Goal: Book appointment/travel/reservation

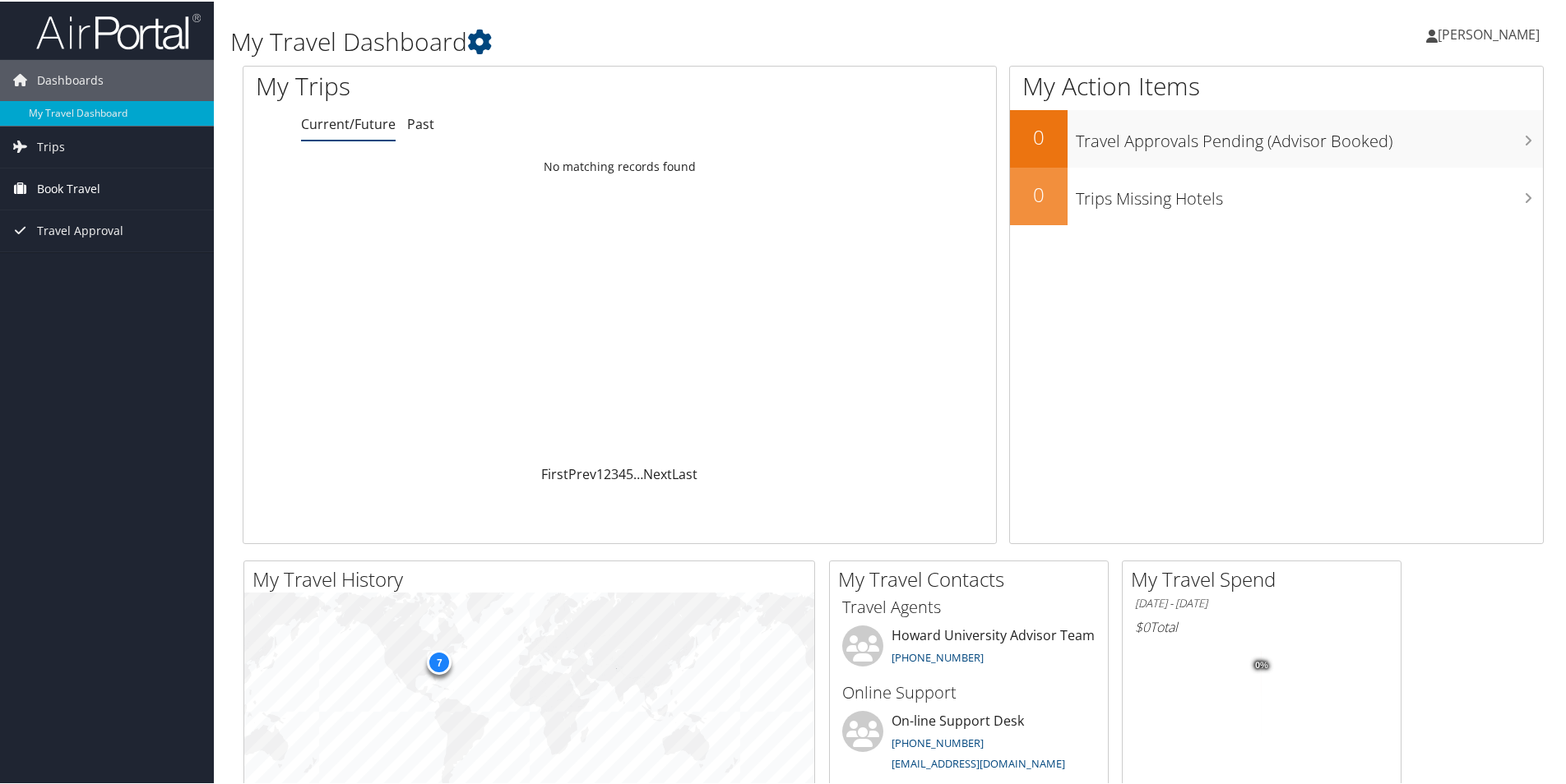
click at [64, 184] on span "Book Travel" at bounding box center [68, 187] width 64 height 41
click at [42, 241] on link "Book/Manage Online Trips" at bounding box center [107, 245] width 214 height 25
click at [64, 242] on link "Book/Manage Online Trips" at bounding box center [107, 245] width 214 height 25
click at [1495, 37] on span "[PERSON_NAME]" at bounding box center [1488, 33] width 102 height 18
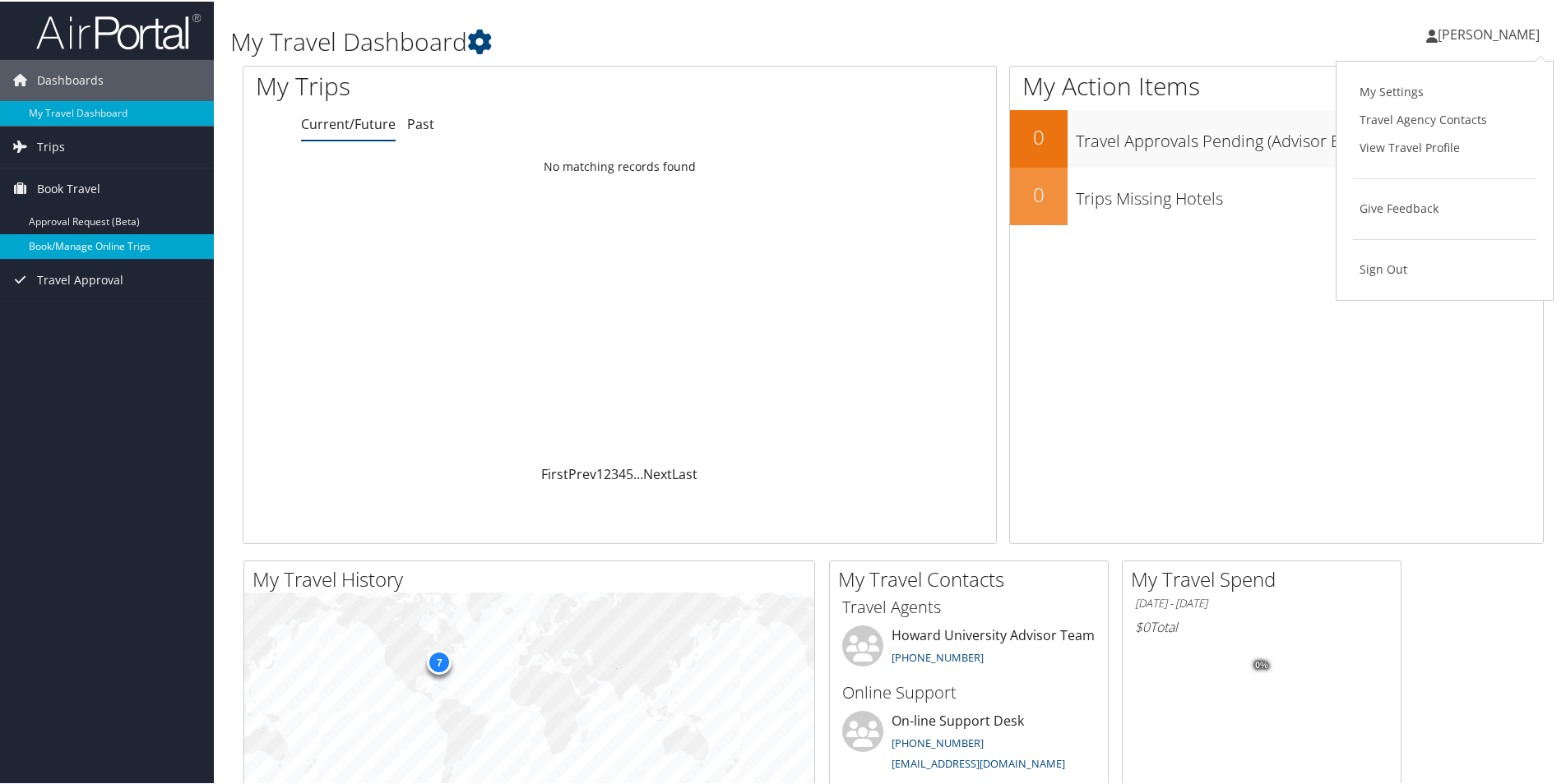
click at [71, 240] on link "Book/Manage Online Trips" at bounding box center [107, 245] width 214 height 25
